Goal: Task Accomplishment & Management: Manage account settings

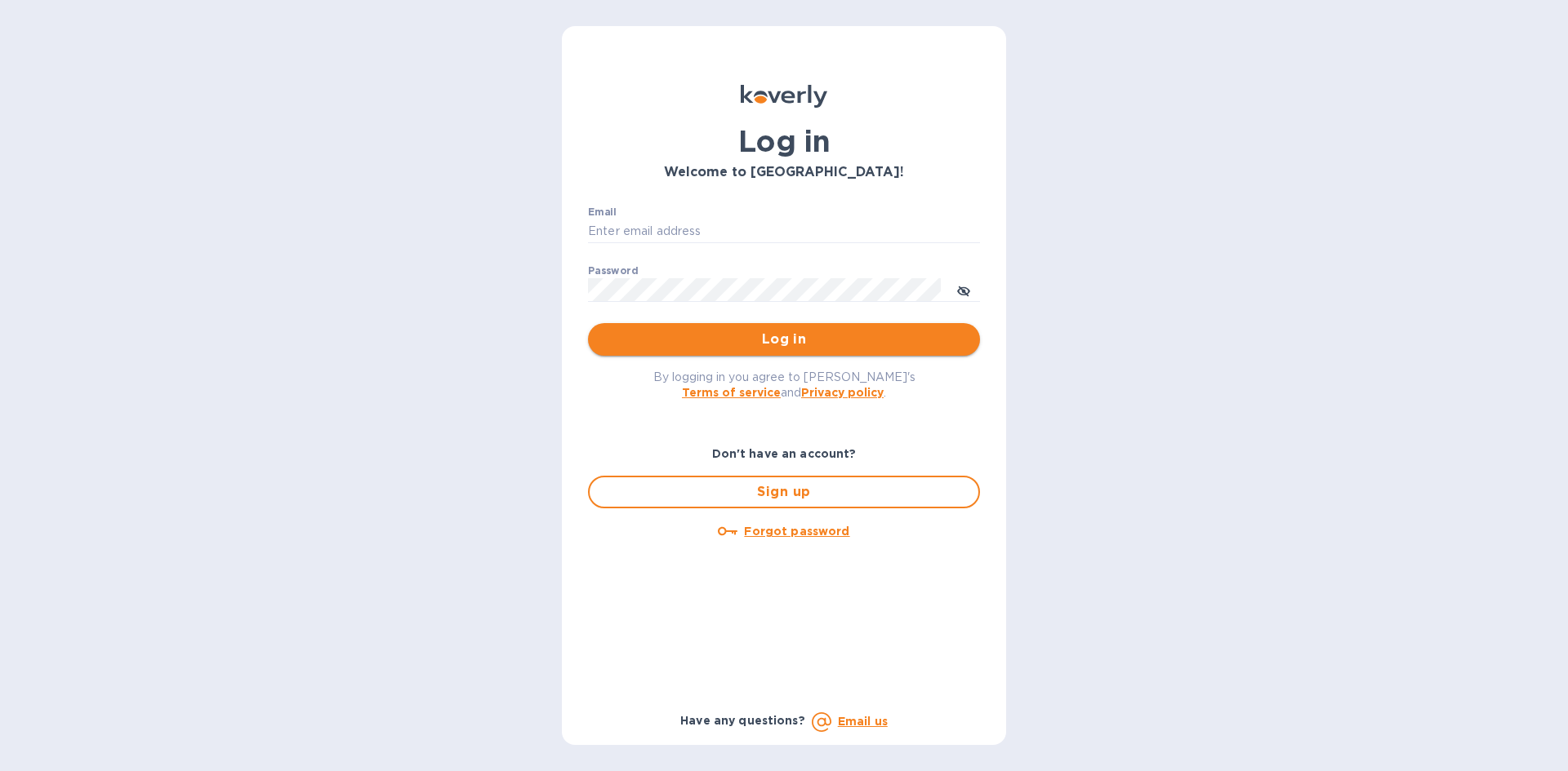
type input "geoff@nolacustomsbrokerage.com"
click at [805, 341] on span "Log in" at bounding box center [784, 340] width 365 height 20
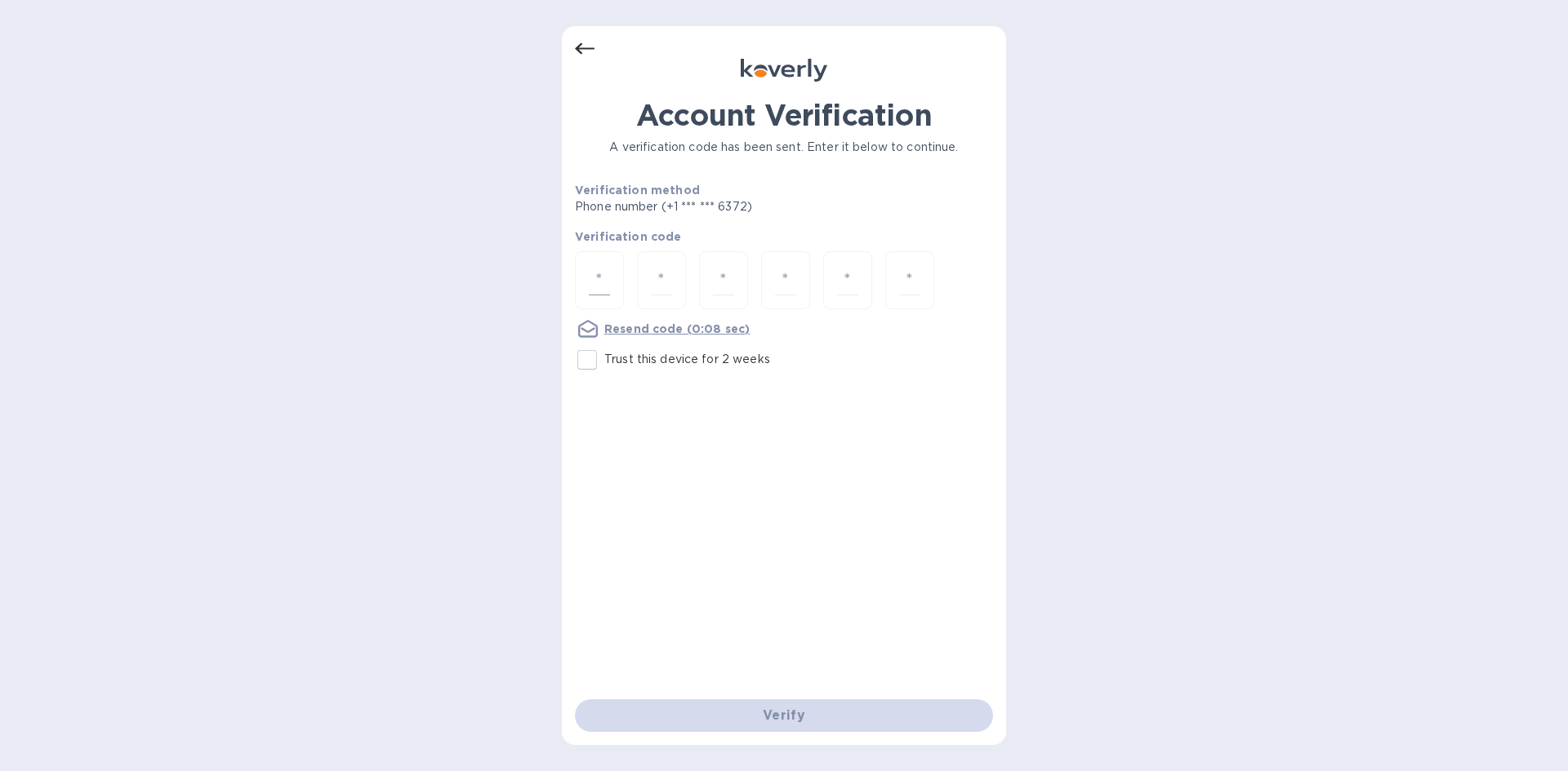
click at [611, 279] on div at bounding box center [599, 280] width 49 height 58
type input "2"
type input "9"
type input "0"
type input "4"
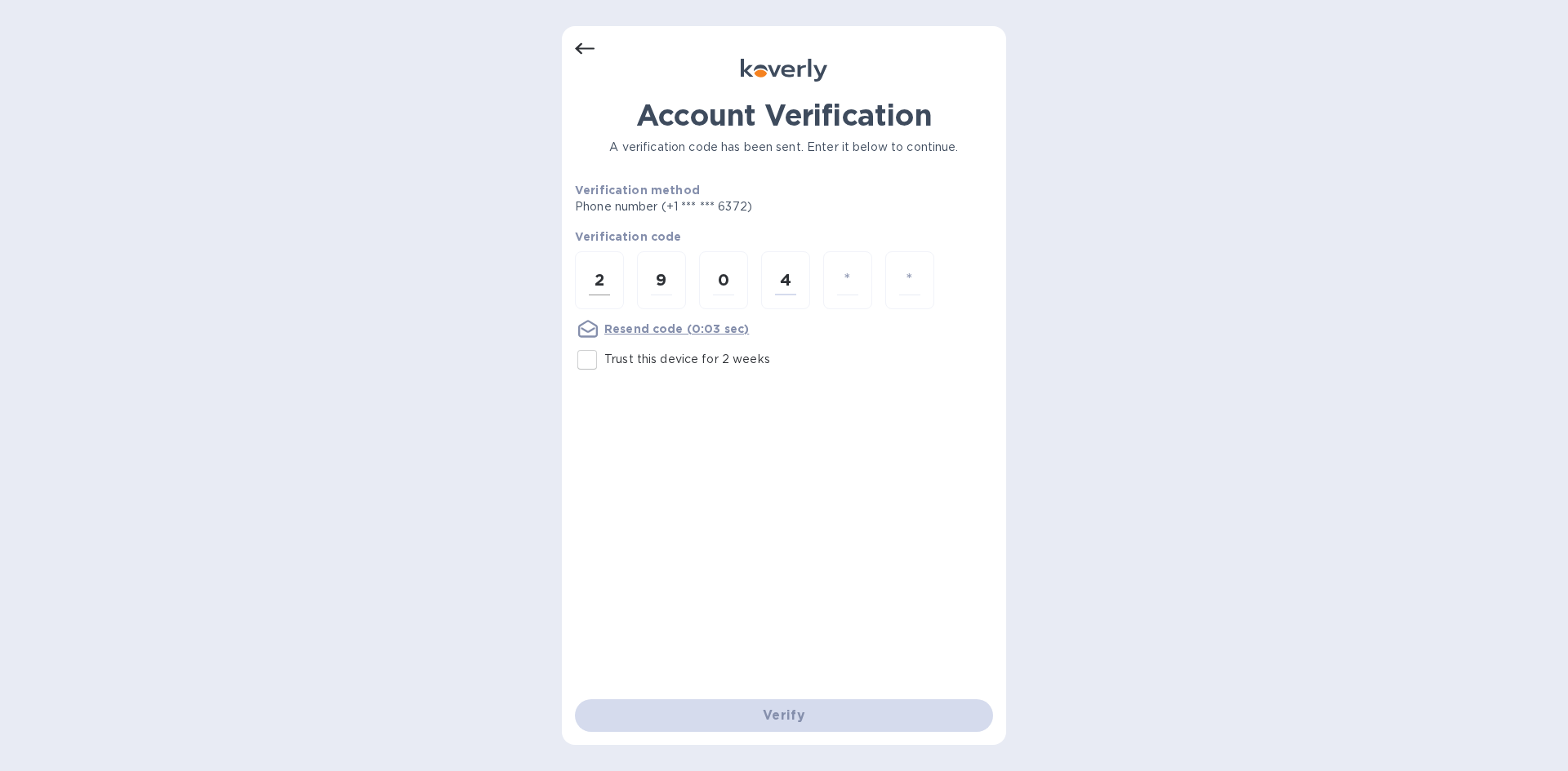
type input "7"
type input "0"
